Goal: Entertainment & Leisure: Consume media (video, audio)

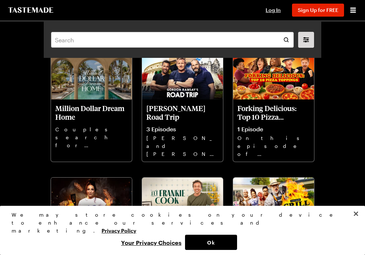
scroll to position [48, 0]
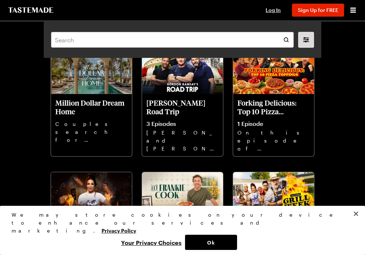
click at [356, 222] on button "Close" at bounding box center [356, 214] width 16 height 16
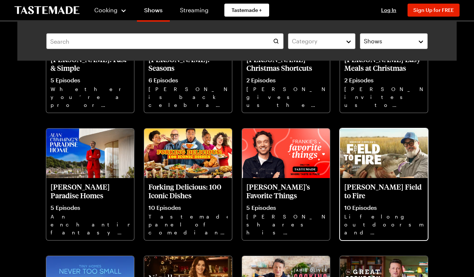
scroll to position [368, 0]
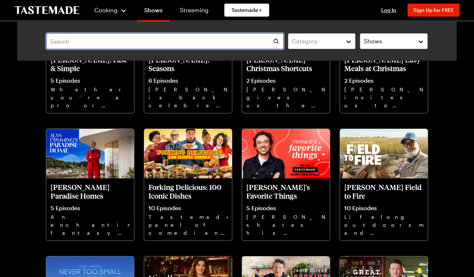
click at [72, 42] on input "text" at bounding box center [165, 41] width 238 height 16
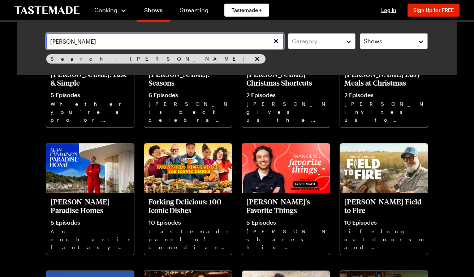
scroll to position [137, 0]
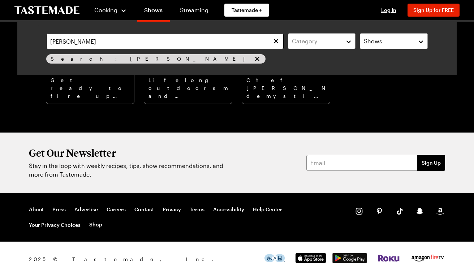
scroll to position [61, 0]
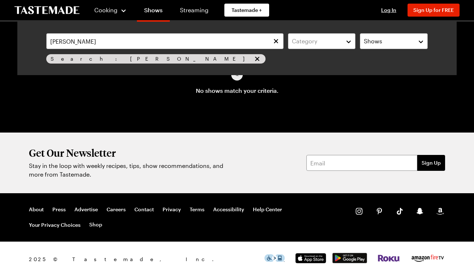
click at [106, 63] on div "Search: [PERSON_NAME]" at bounding box center [155, 58] width 219 height 9
click at [105, 59] on span "Search: [PERSON_NAME]" at bounding box center [151, 59] width 201 height 8
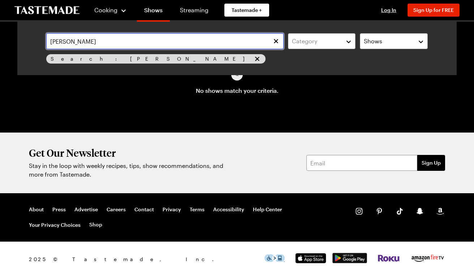
click at [102, 43] on input "[PERSON_NAME]" at bounding box center [165, 41] width 238 height 16
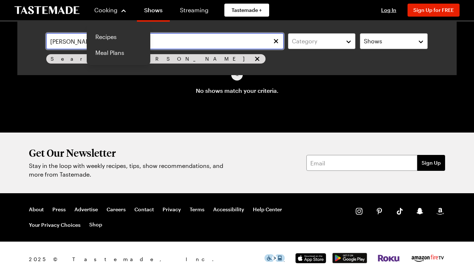
click at [161, 43] on input "[PERSON_NAME]" at bounding box center [165, 41] width 238 height 16
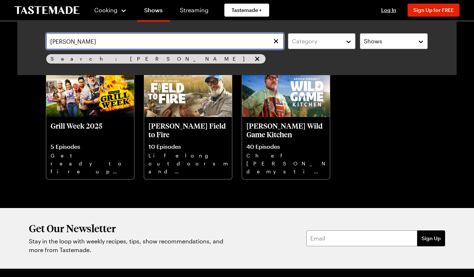
type input "[PERSON_NAME]"
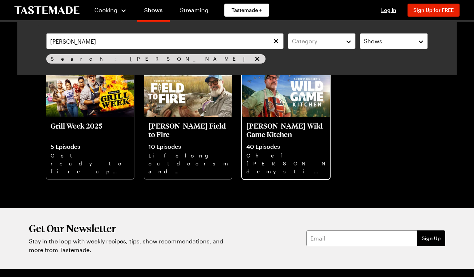
click at [298, 102] on img at bounding box center [286, 93] width 88 height 50
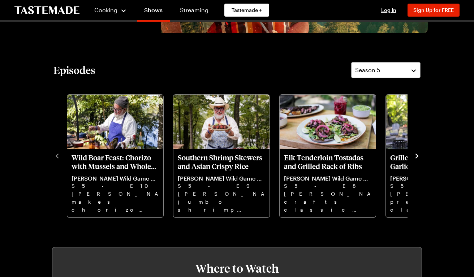
scroll to position [163, 0]
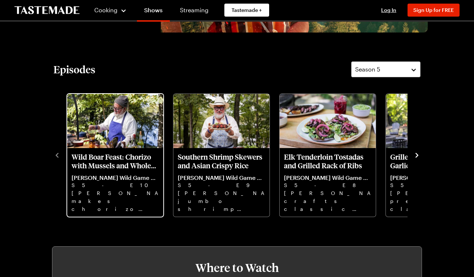
click at [97, 137] on img "Wild Boar Feast: Chorizo with Mussels and Whole Roasted Leg" at bounding box center [115, 121] width 96 height 54
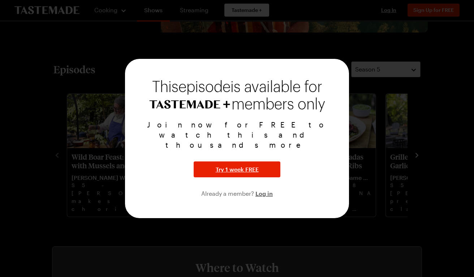
click at [69, 86] on div at bounding box center [237, 138] width 474 height 277
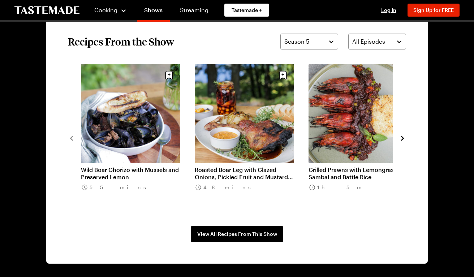
scroll to position [535, 0]
